Goal: Information Seeking & Learning: Learn about a topic

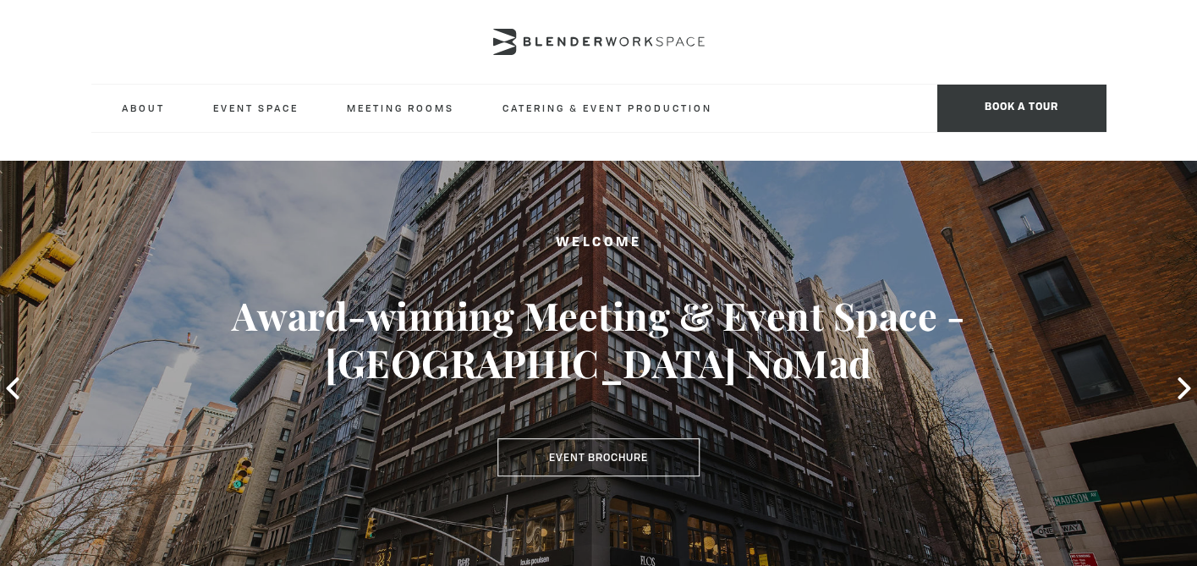
type div "[DATE]"
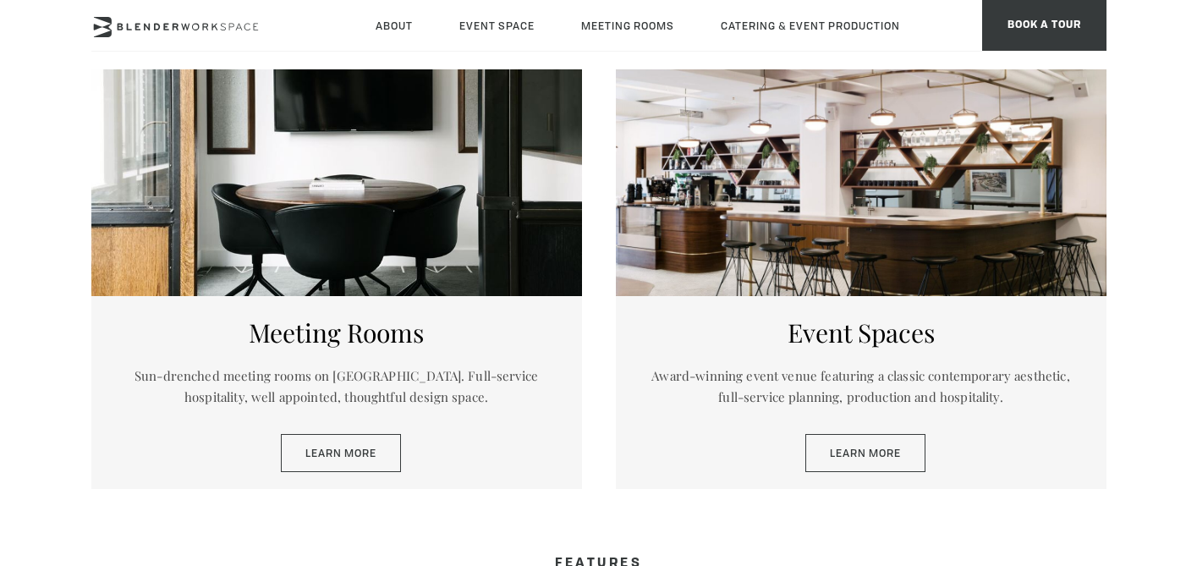
scroll to position [819, 0]
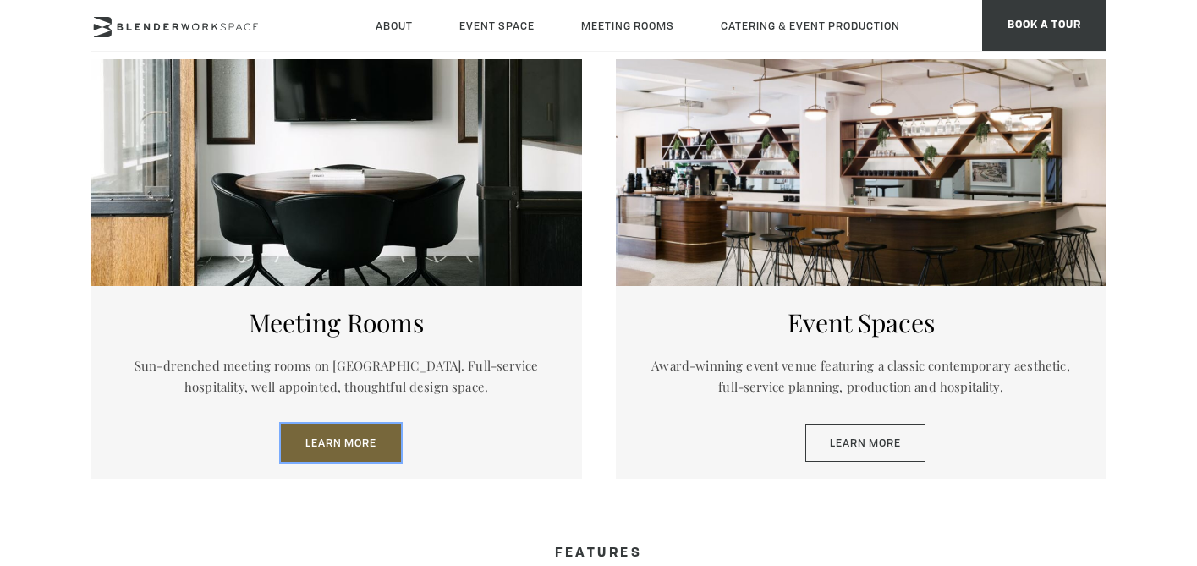
click at [373, 438] on link "Learn More" at bounding box center [341, 443] width 120 height 39
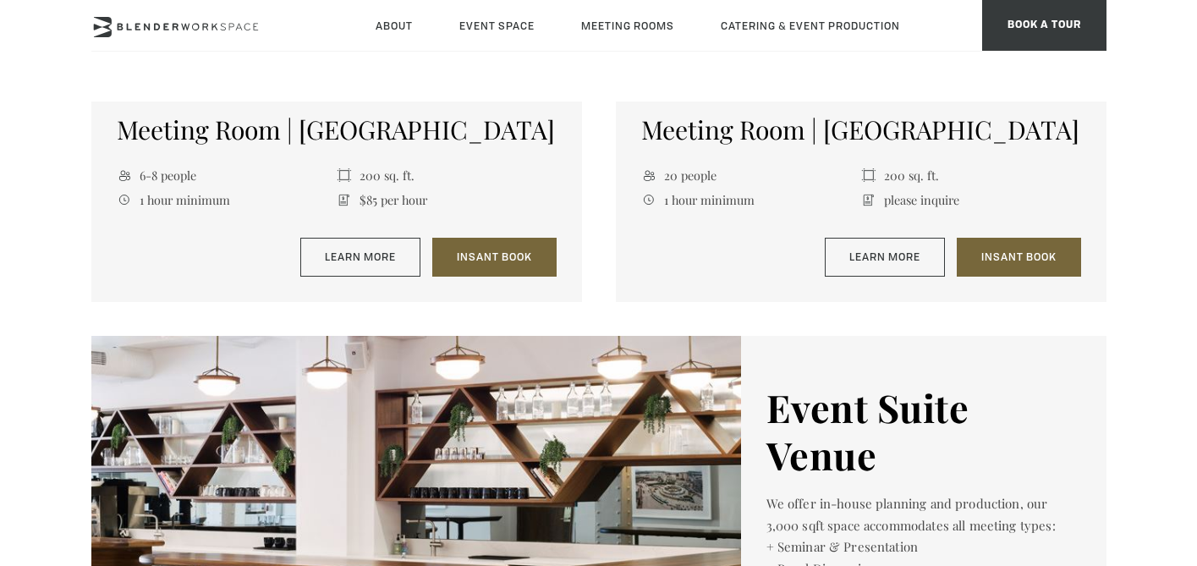
scroll to position [2316, 0]
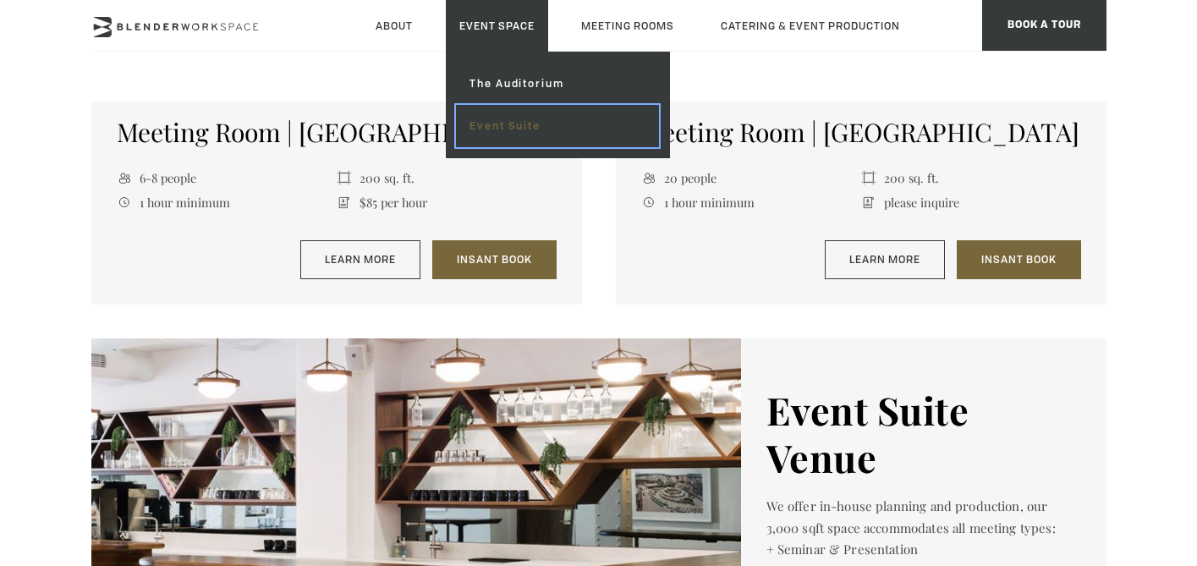
click at [512, 130] on link "Event Suite" at bounding box center [557, 126] width 202 height 42
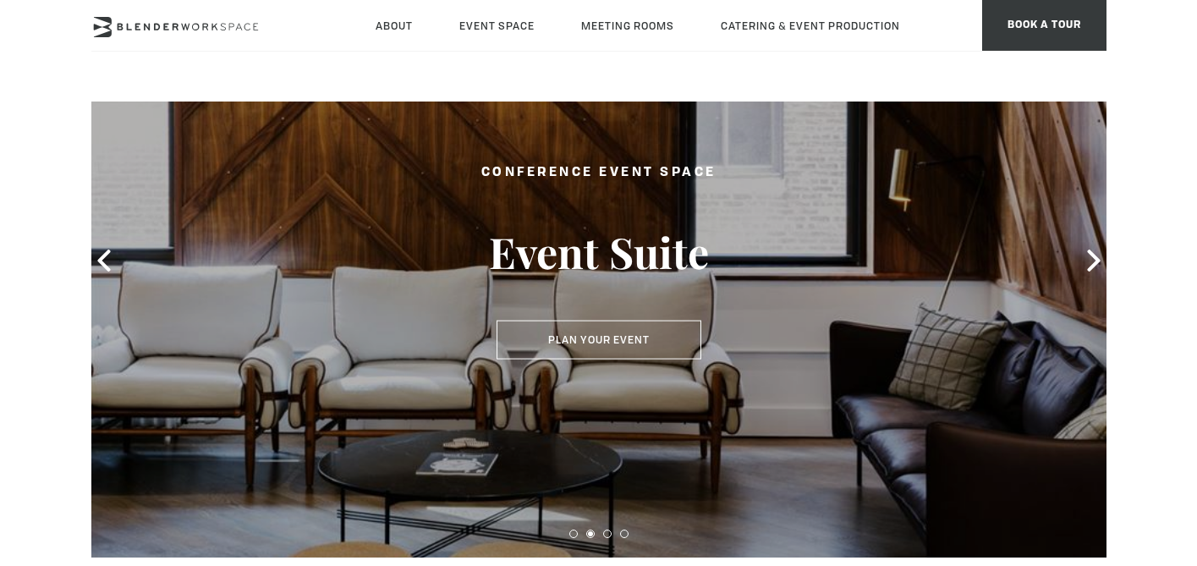
scroll to position [186, 0]
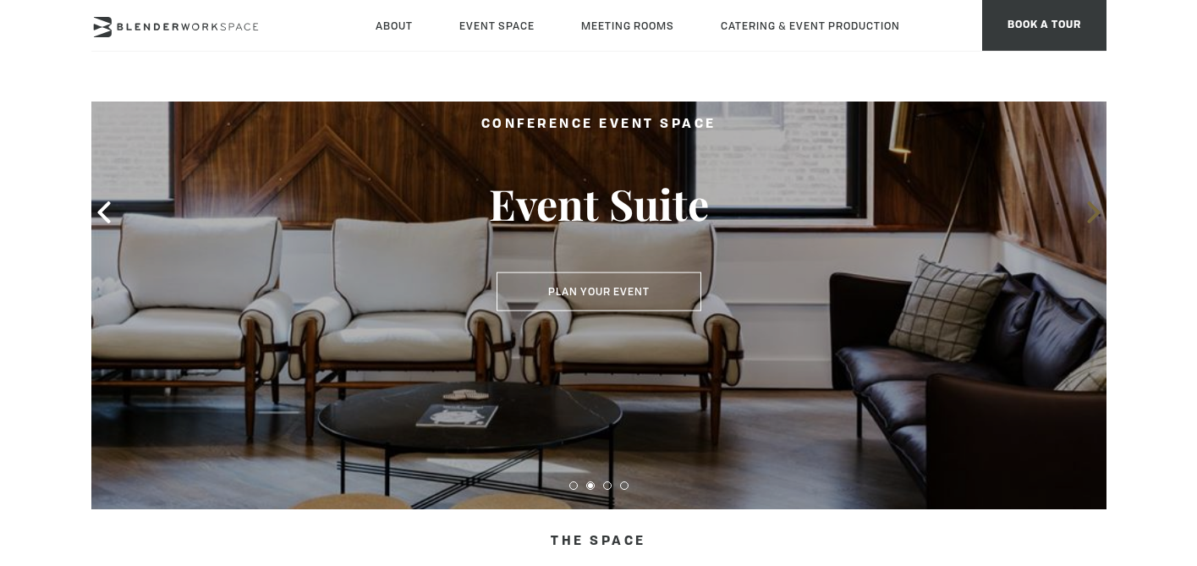
click at [1088, 213] on icon at bounding box center [1094, 212] width 22 height 22
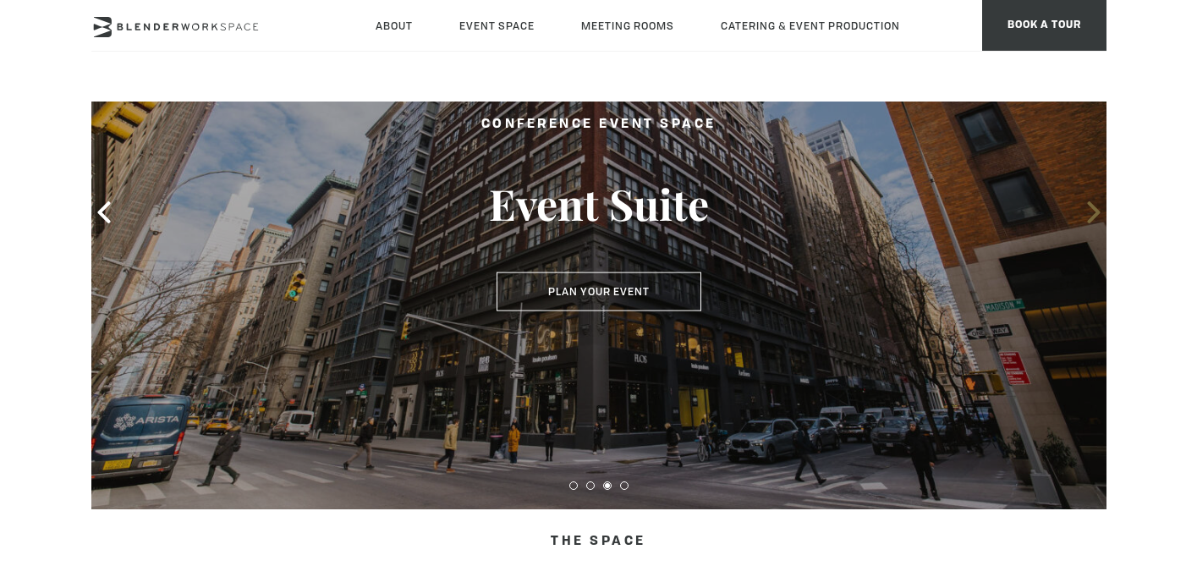
click at [1087, 214] on icon at bounding box center [1094, 212] width 22 height 22
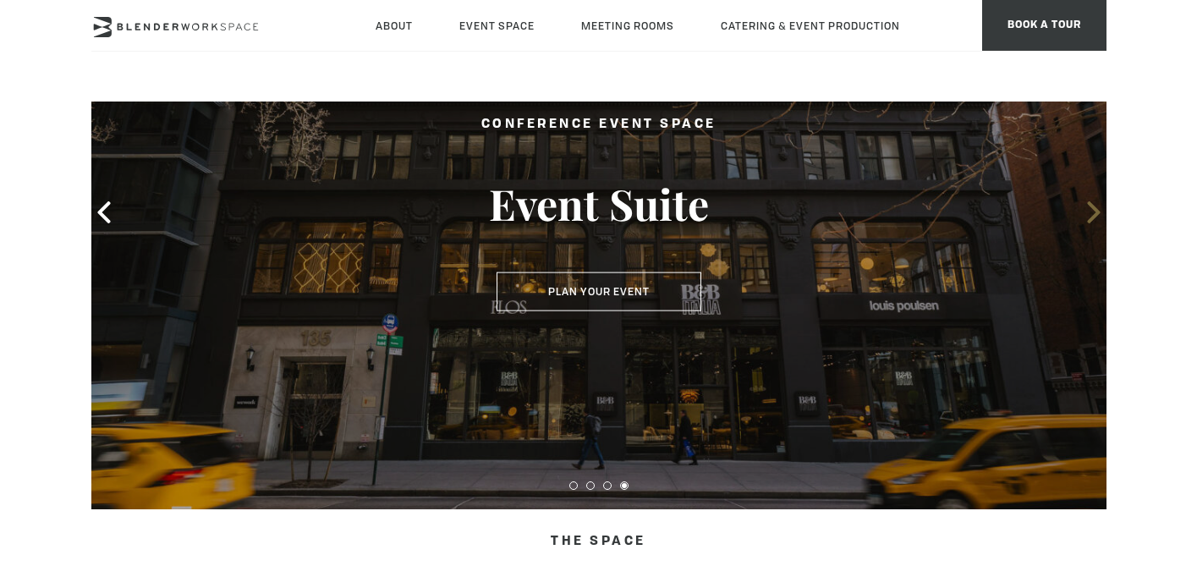
click at [1087, 214] on icon at bounding box center [1094, 212] width 22 height 22
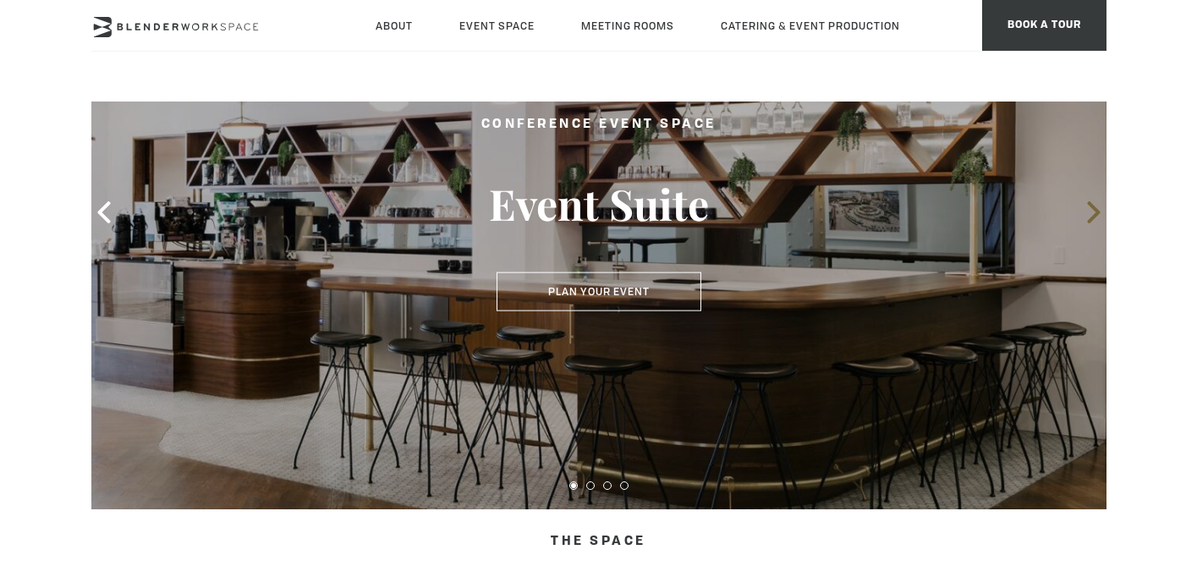
click at [1087, 214] on icon at bounding box center [1094, 212] width 22 height 22
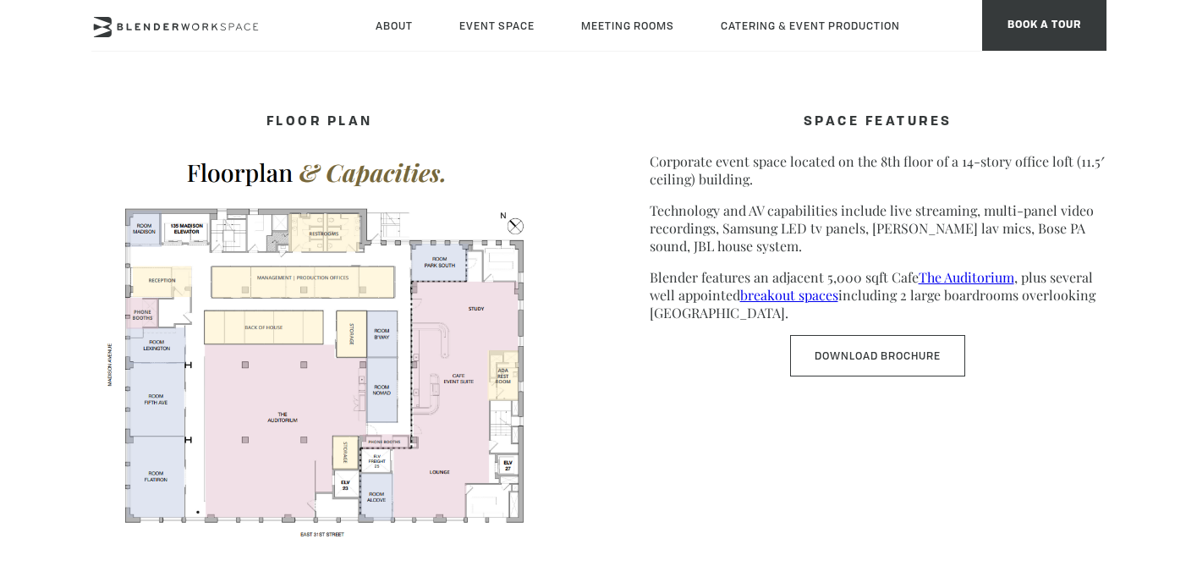
scroll to position [839, 0]
click at [779, 299] on link "breakout spaces" at bounding box center [789, 293] width 98 height 18
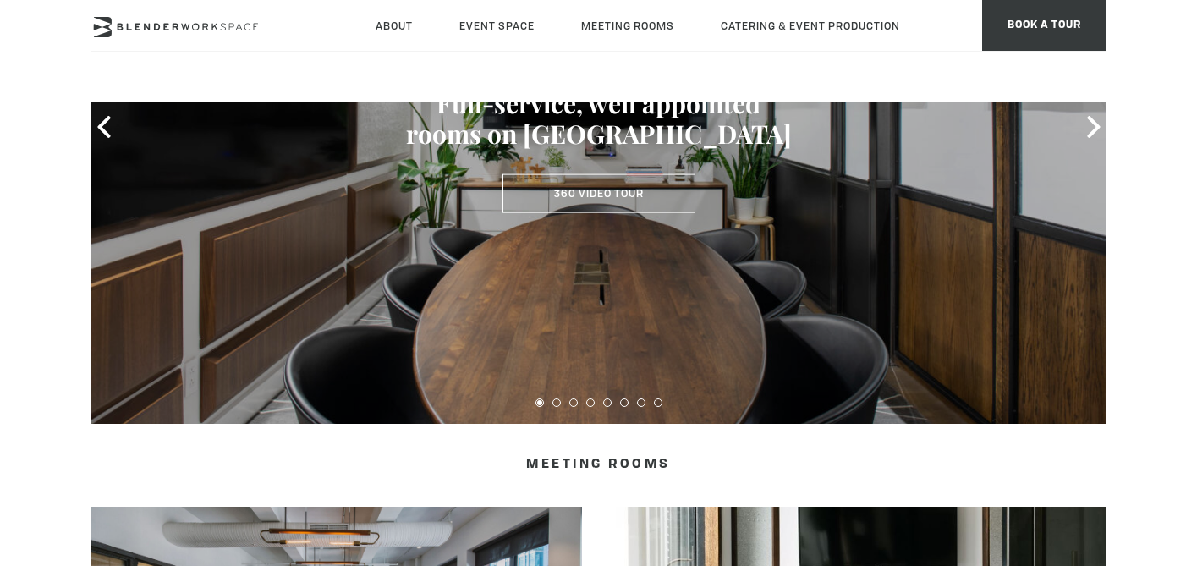
scroll to position [216, 0]
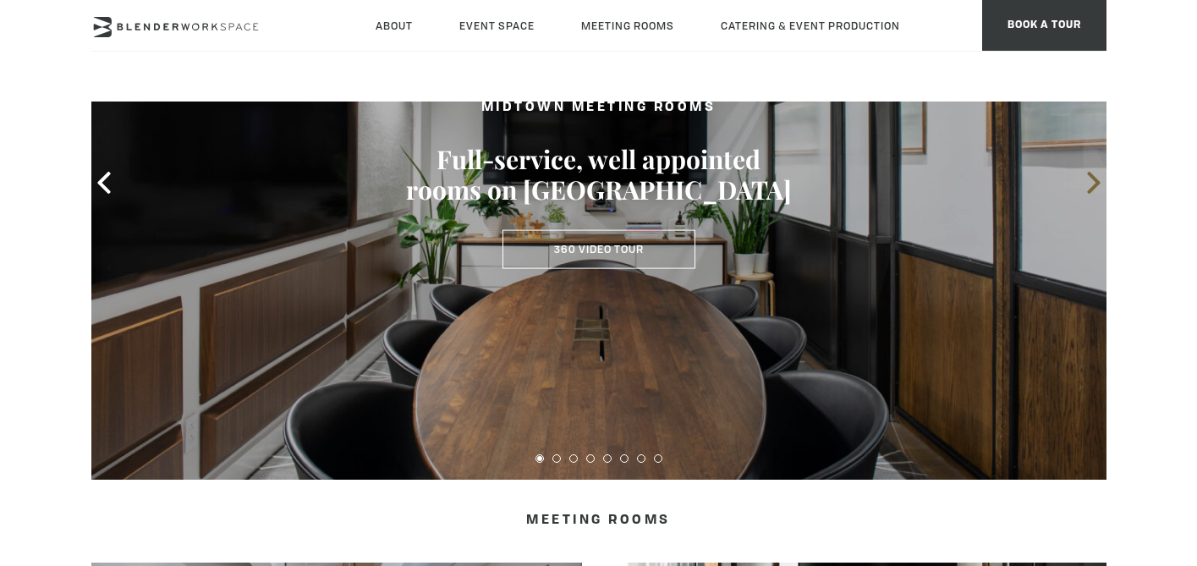
click at [1094, 190] on icon at bounding box center [1094, 183] width 22 height 22
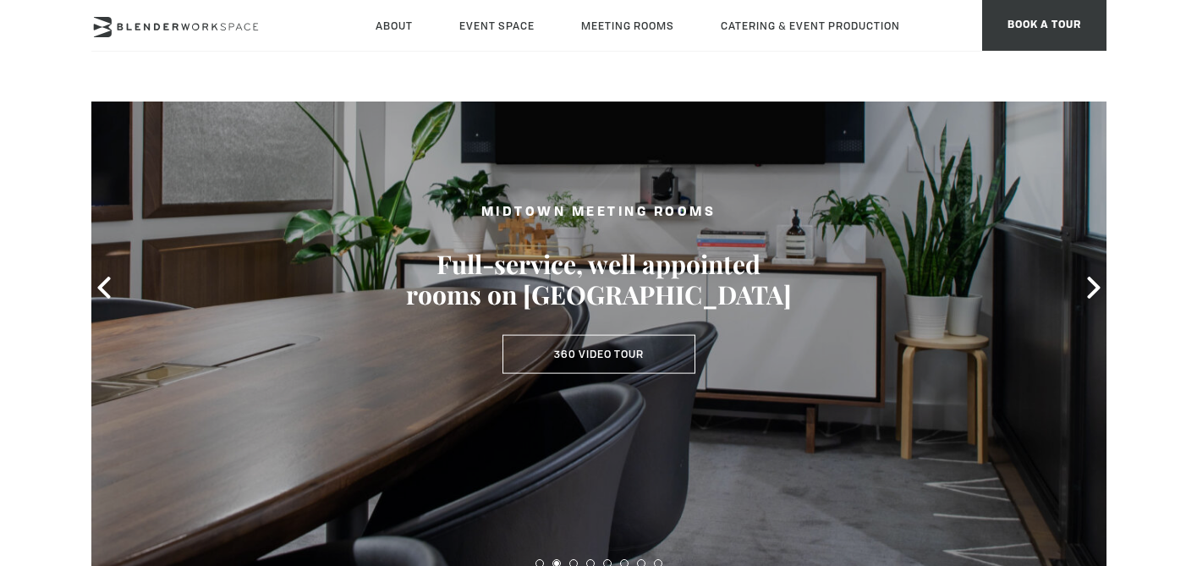
scroll to position [113, 0]
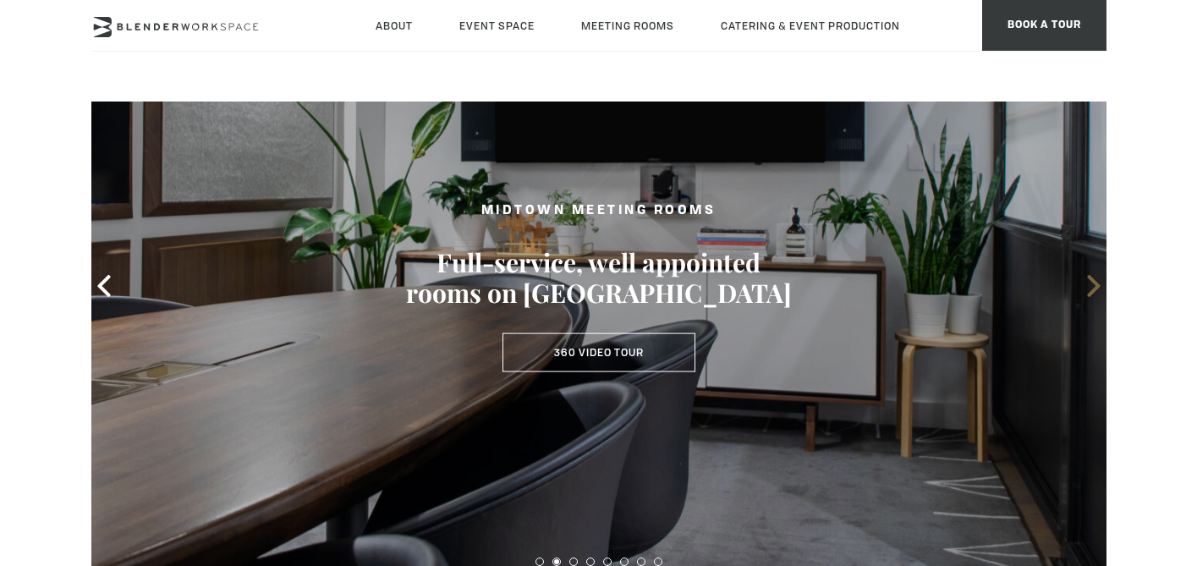
click at [1095, 290] on icon at bounding box center [1093, 286] width 13 height 22
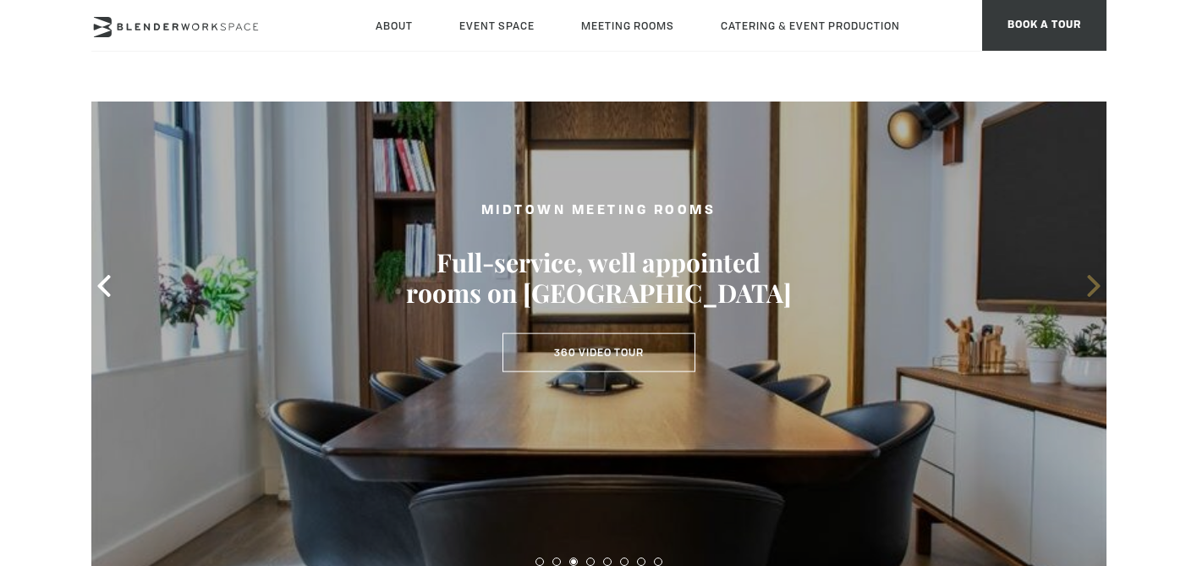
click at [1094, 290] on icon at bounding box center [1093, 286] width 13 height 22
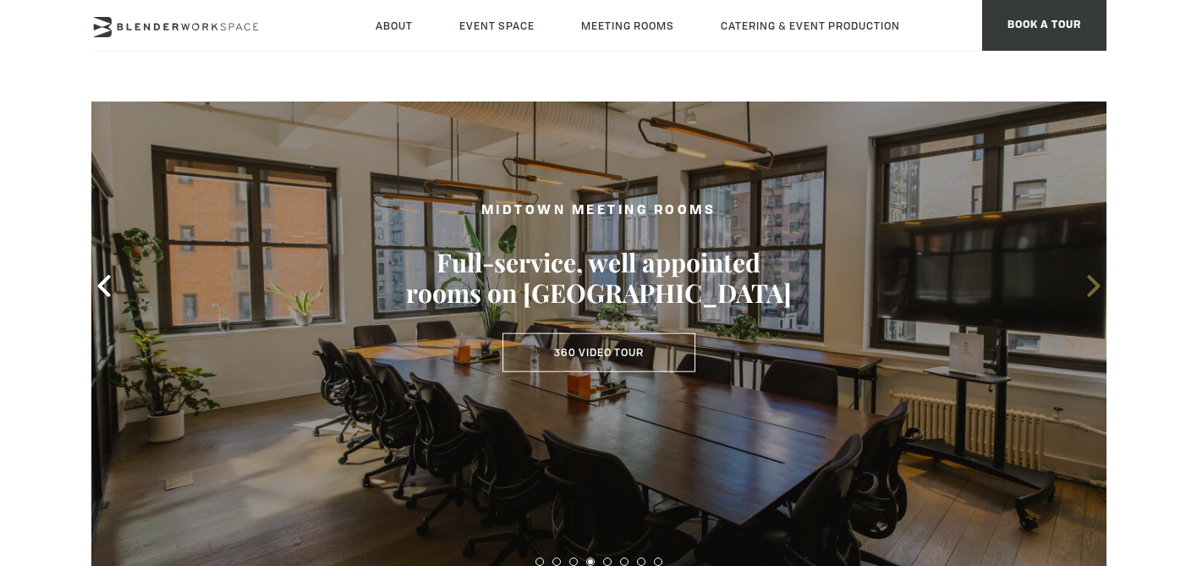
click at [1093, 291] on icon at bounding box center [1093, 286] width 13 height 22
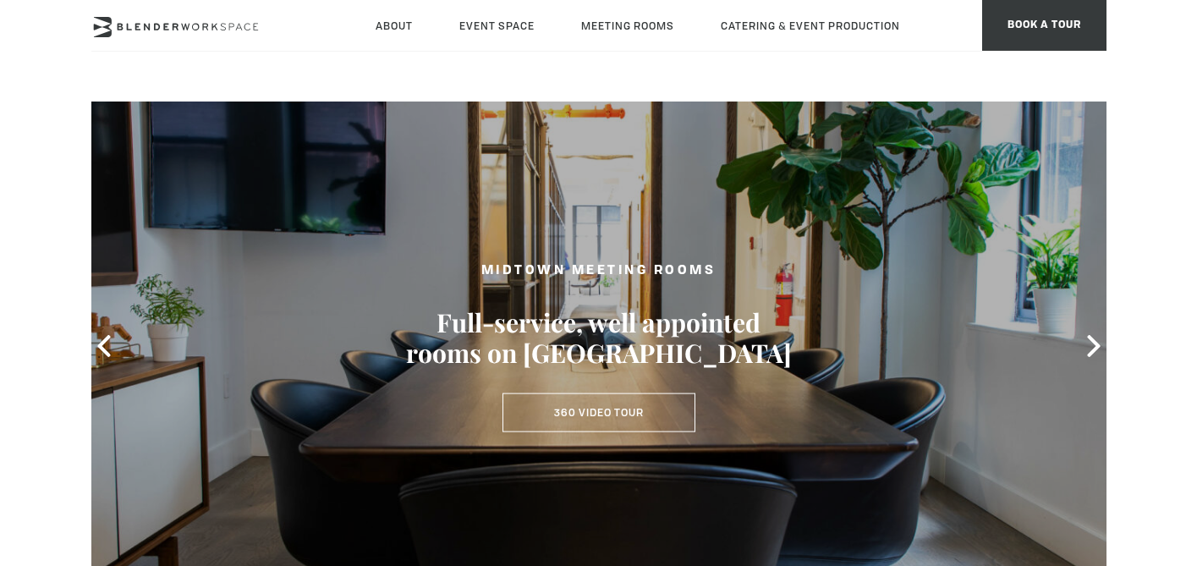
scroll to position [0, 0]
